Goal: Transaction & Acquisition: Purchase product/service

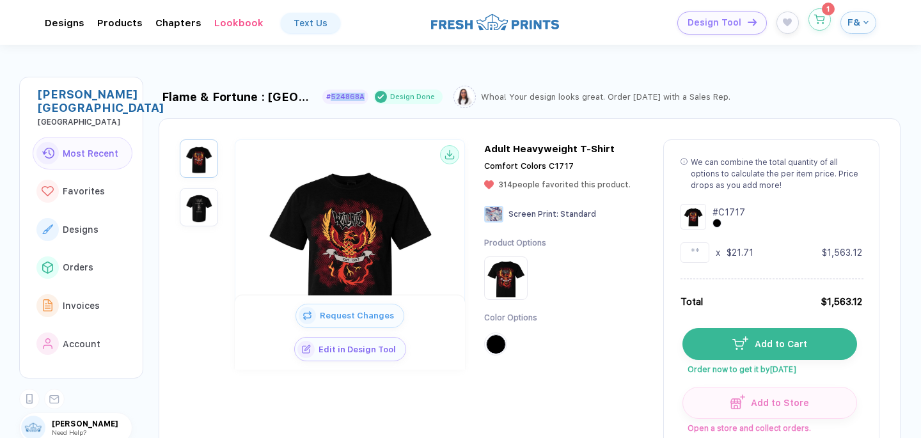
click at [825, 20] on button "button" at bounding box center [819, 19] width 22 height 22
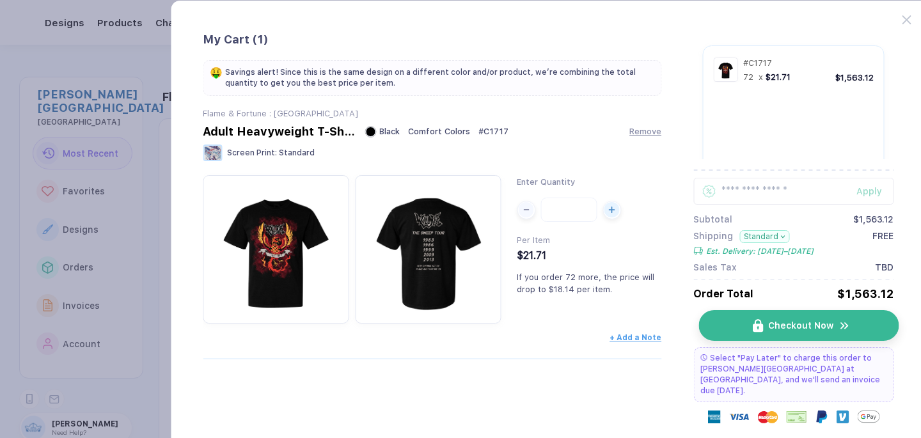
click at [787, 322] on span "Checkout Now" at bounding box center [800, 325] width 65 height 10
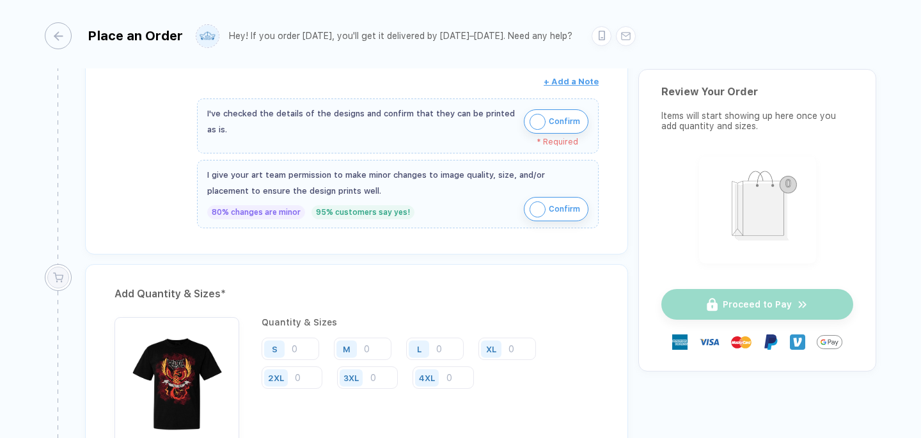
scroll to position [385, 0]
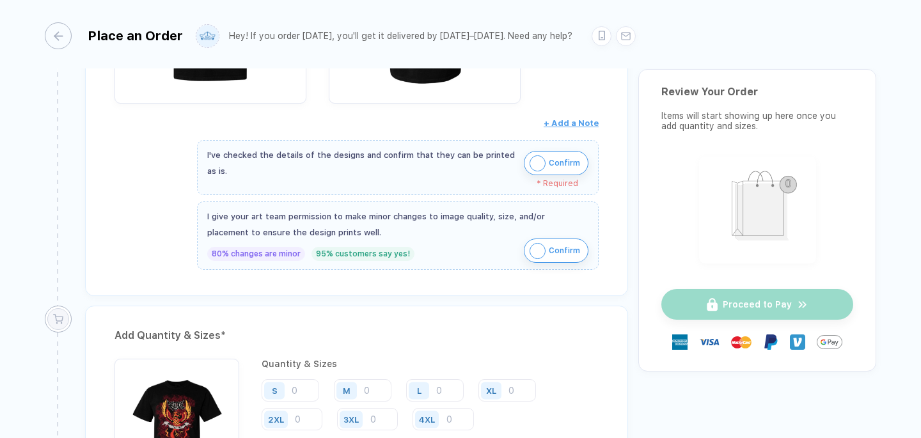
click at [529, 162] on img "button" at bounding box center [537, 163] width 16 height 16
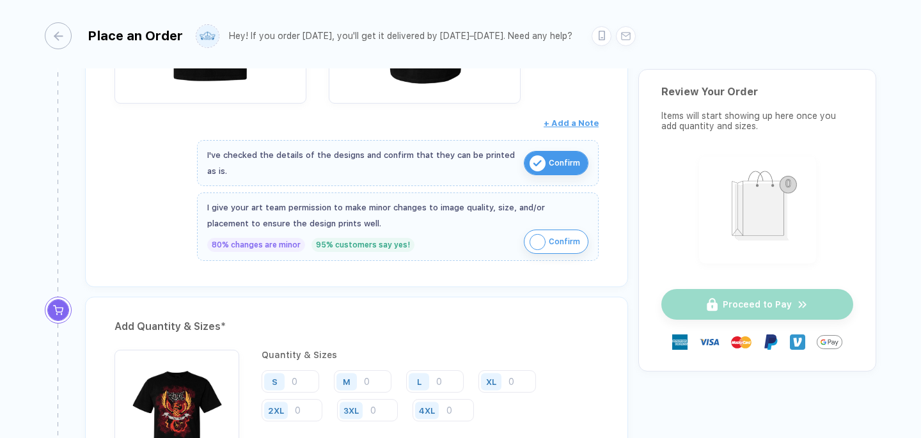
click at [540, 242] on img "button" at bounding box center [537, 242] width 16 height 16
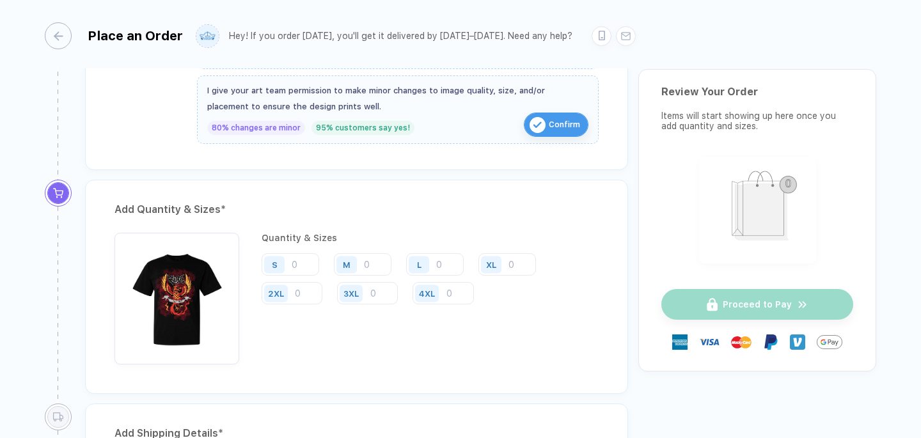
scroll to position [563, 0]
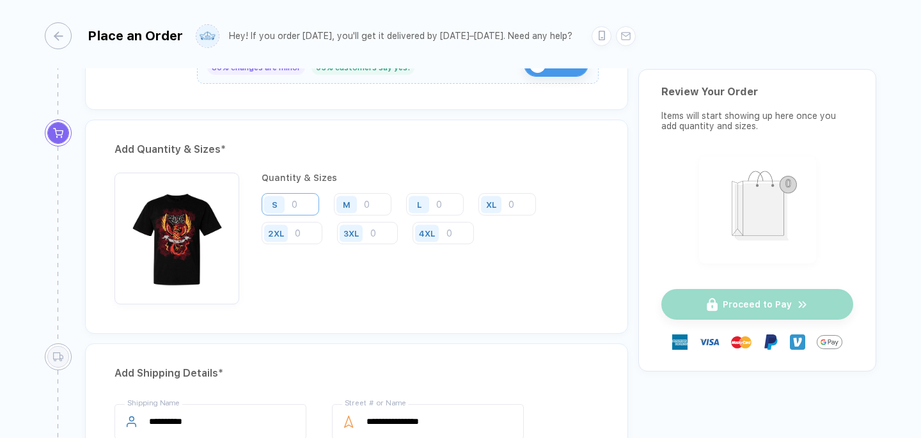
click at [308, 208] on input "number" at bounding box center [290, 204] width 58 height 22
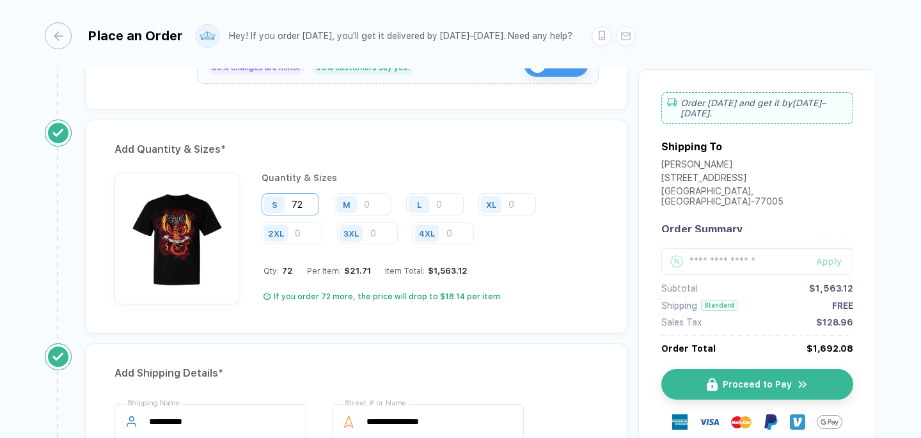
type input "72"
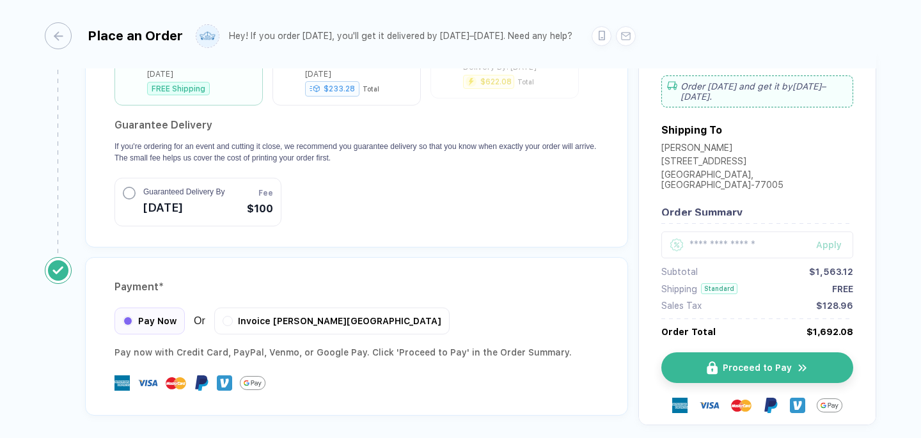
scroll to position [758, 0]
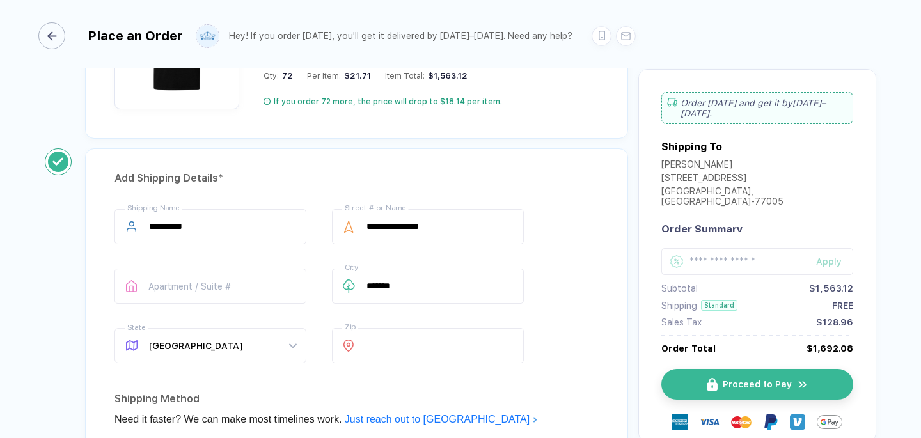
click at [56, 41] on div "button" at bounding box center [51, 35] width 27 height 27
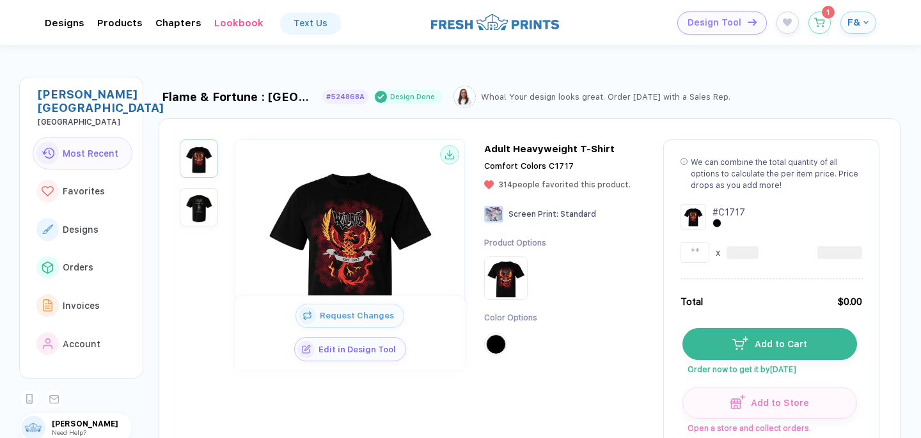
click at [841, 28] on button "F&" at bounding box center [858, 23] width 36 height 22
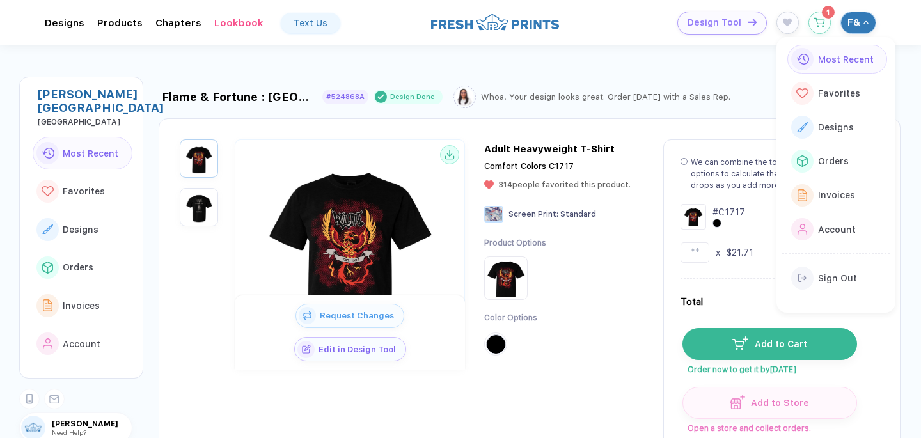
click at [851, 27] on span "F&" at bounding box center [853, 23] width 13 height 12
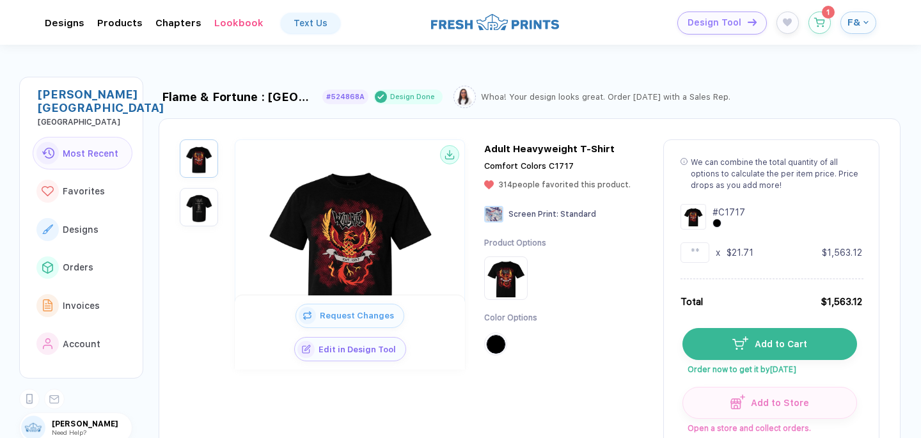
click at [851, 27] on span "F&" at bounding box center [853, 23] width 13 height 12
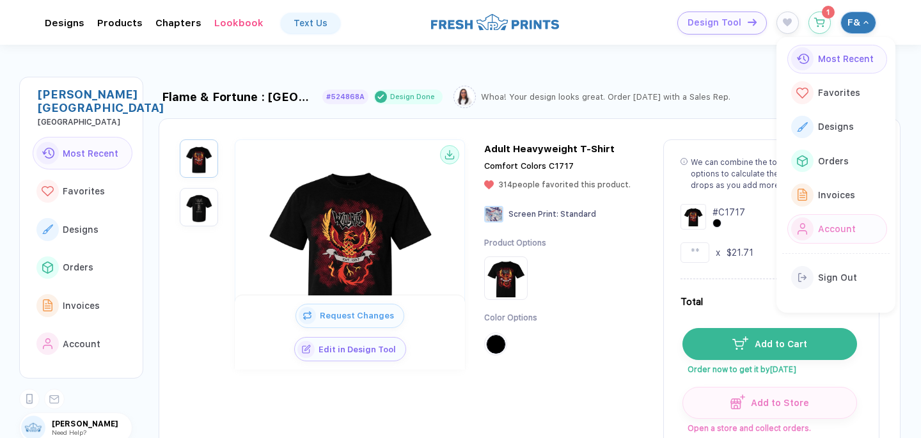
click at [841, 224] on span "Account" at bounding box center [837, 229] width 38 height 10
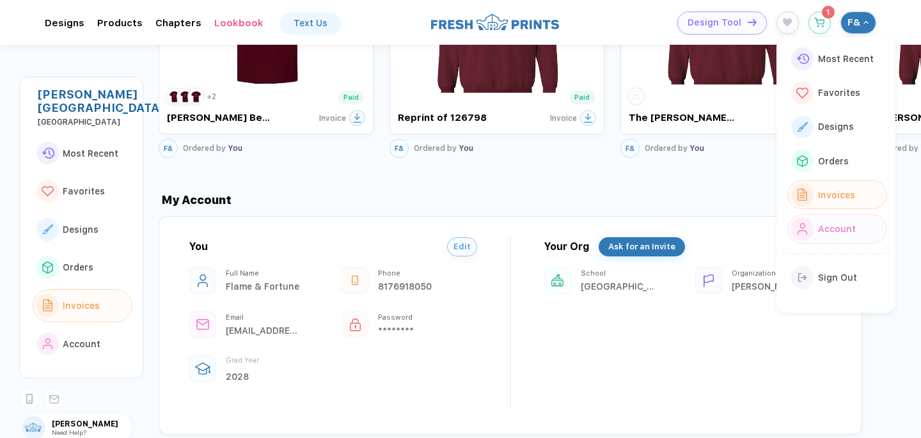
scroll to position [1479, 0]
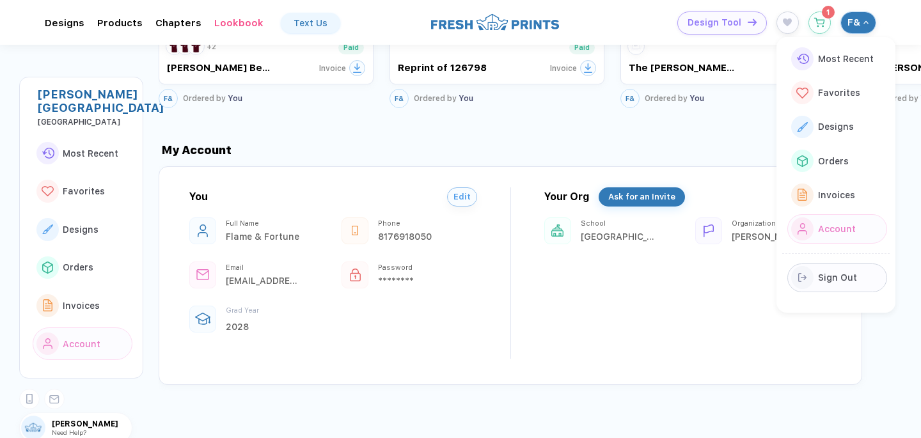
click at [829, 274] on span "Sign Out" at bounding box center [837, 277] width 39 height 10
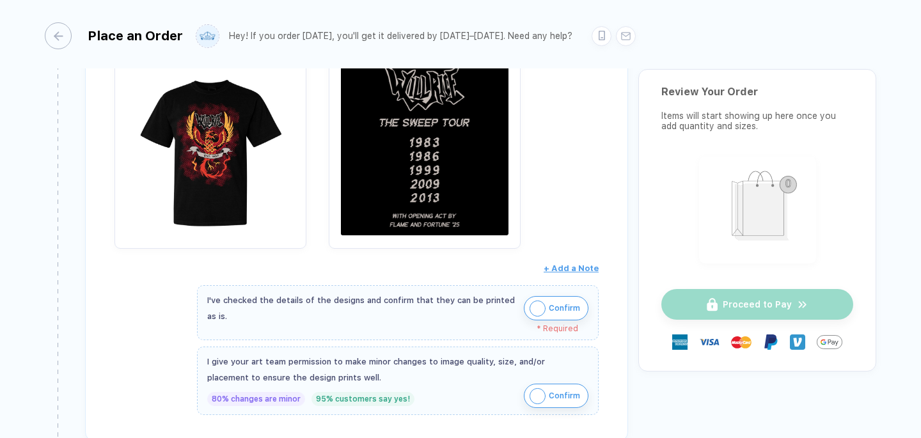
scroll to position [407, 0]
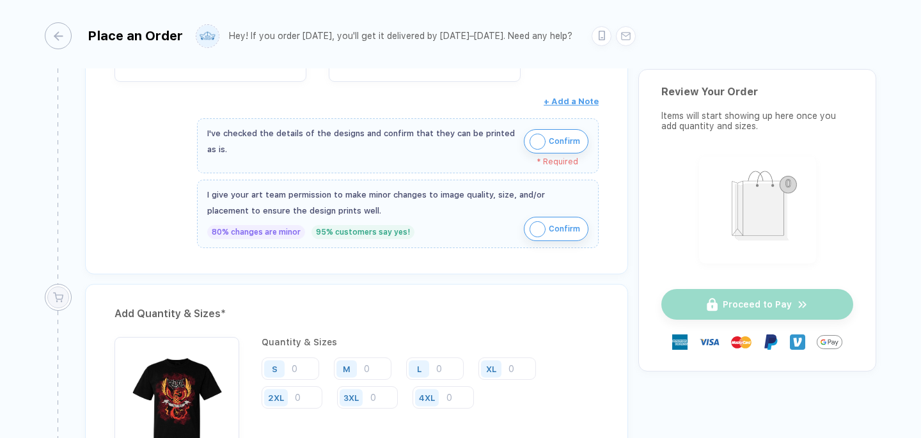
click at [536, 146] on img "button" at bounding box center [537, 142] width 16 height 16
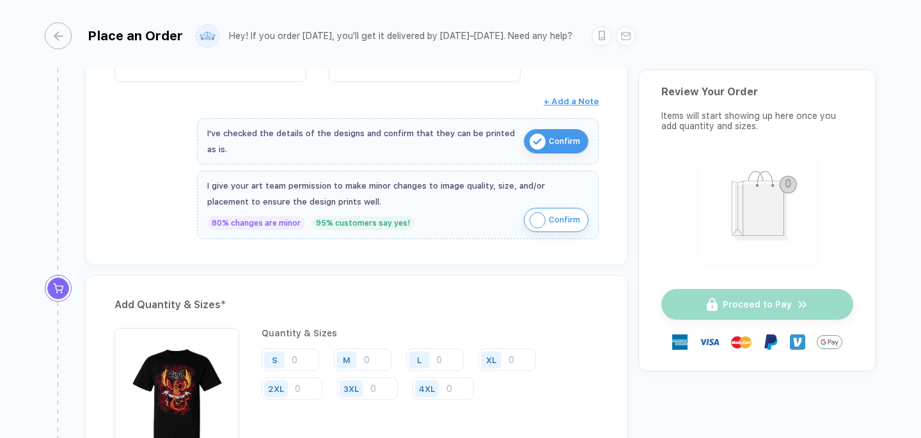
click at [536, 242] on div "Review & Confirm Order Item * Adult Heavyweight T-Shirt Style # C1717 Screen Pr…" at bounding box center [356, 23] width 543 height 483
click at [536, 231] on div "I give your art team permission to make minor changes to image quality, size, a…" at bounding box center [397, 205] width 401 height 68
click at [549, 215] on span "Confirm" at bounding box center [564, 220] width 31 height 20
click at [370, 359] on input "number" at bounding box center [363, 359] width 58 height 22
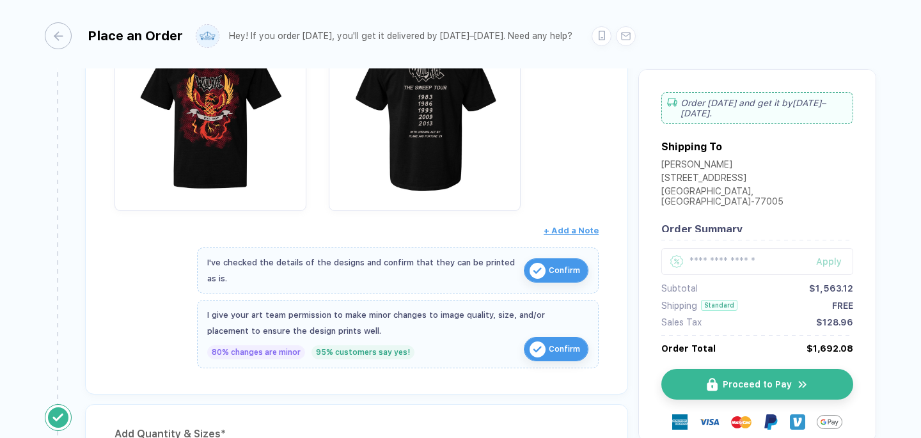
scroll to position [141, 0]
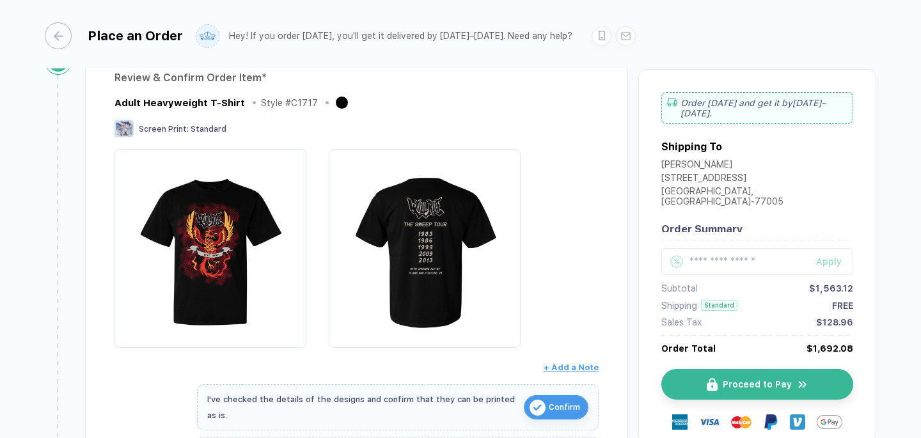
type input "72"
click at [51, 24] on div "button" at bounding box center [51, 35] width 27 height 27
